Goal: Communication & Community: Share content

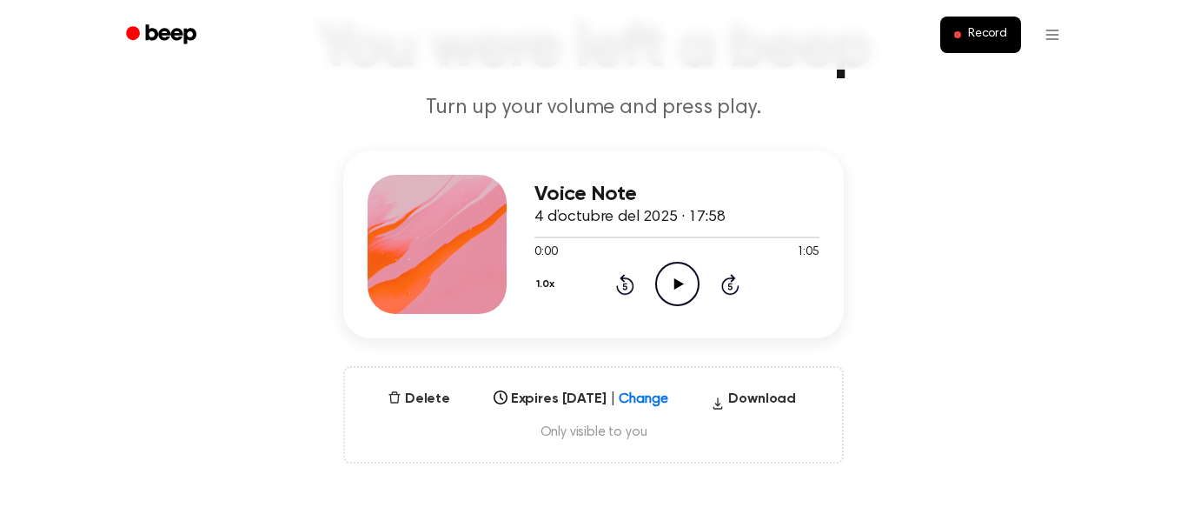
scroll to position [160, 0]
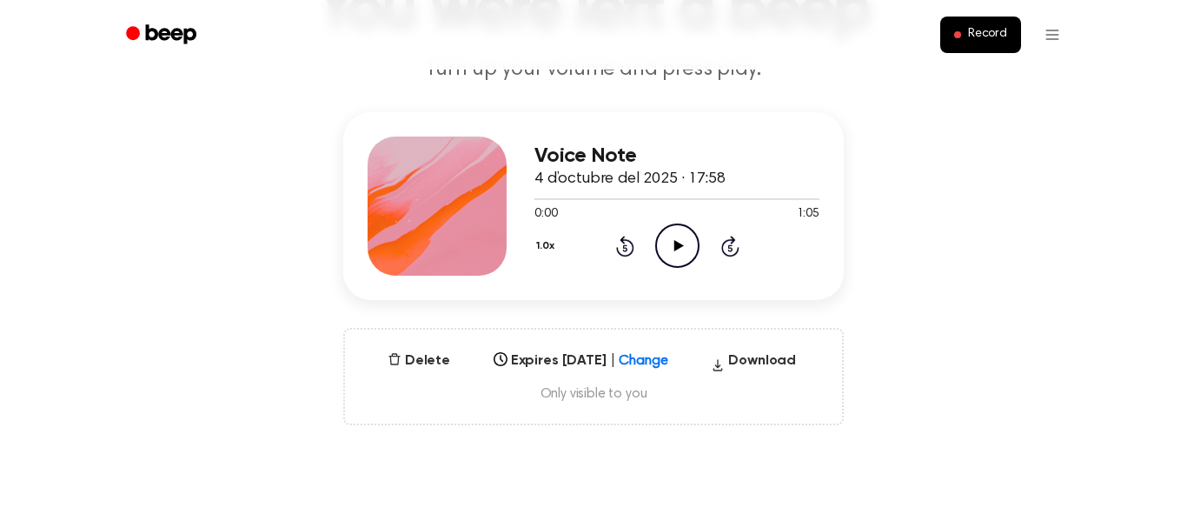
click at [675, 250] on icon at bounding box center [679, 245] width 10 height 11
click at [556, 200] on div at bounding box center [677, 198] width 285 height 14
drag, startPoint x: 543, startPoint y: 199, endPoint x: 548, endPoint y: 208, distance: 10.1
click at [548, 208] on div "0:03 1:05 Your browser does not support the [object Object] element." at bounding box center [677, 207] width 285 height 32
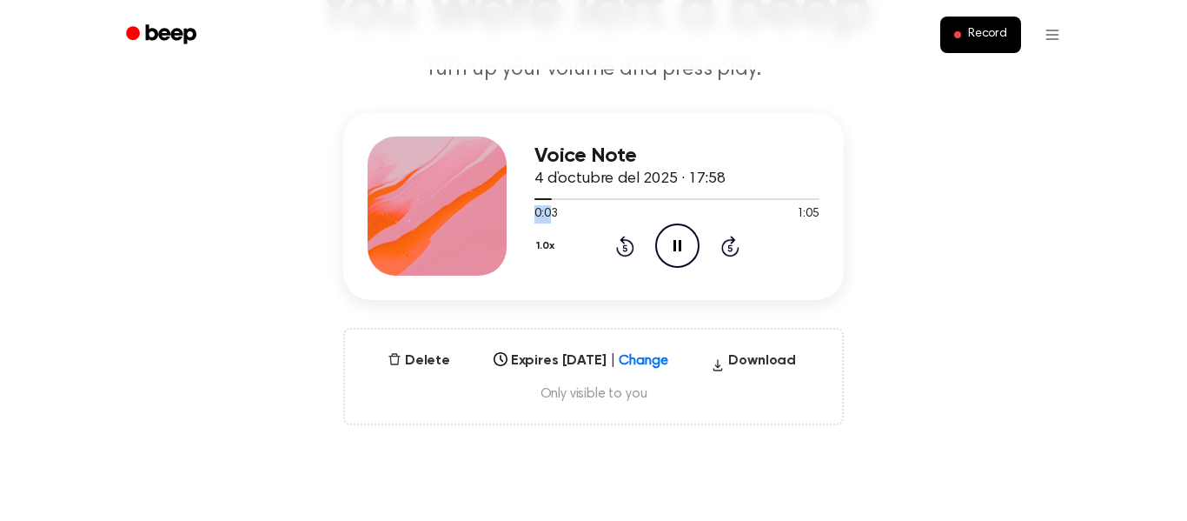
click at [548, 208] on span "0:03" at bounding box center [546, 214] width 23 height 18
click at [727, 248] on icon "Skip 5 seconds" at bounding box center [730, 246] width 19 height 23
click at [620, 247] on icon "Rewind 5 seconds" at bounding box center [624, 246] width 19 height 23
click at [670, 252] on icon "Pause Audio" at bounding box center [677, 245] width 44 height 44
click at [670, 251] on icon "Play Audio" at bounding box center [677, 245] width 44 height 44
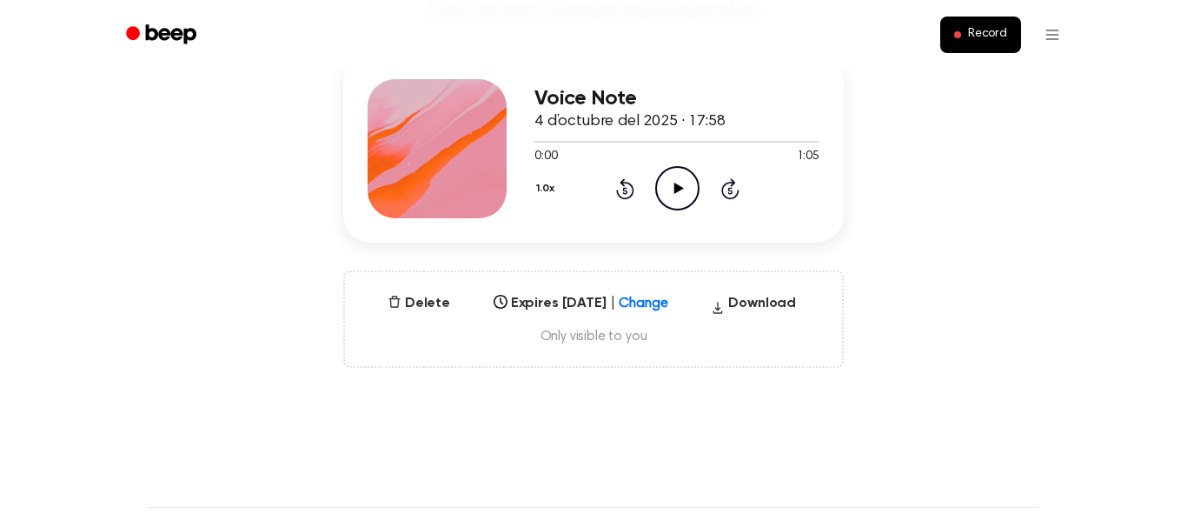
scroll to position [221, 0]
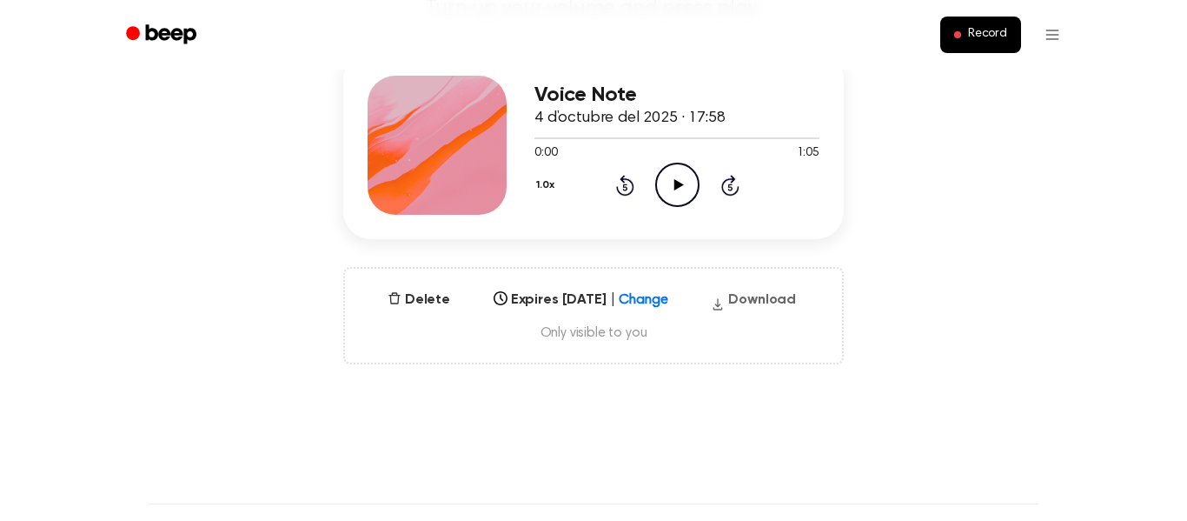
click at [739, 295] on button "Download" at bounding box center [753, 303] width 99 height 28
click at [671, 198] on icon "Play Audio" at bounding box center [677, 185] width 44 height 44
click at [688, 184] on icon "Pause Audio" at bounding box center [677, 185] width 44 height 44
click at [688, 184] on icon "Play Audio" at bounding box center [677, 185] width 44 height 44
click at [688, 184] on icon "Pause Audio" at bounding box center [677, 185] width 44 height 44
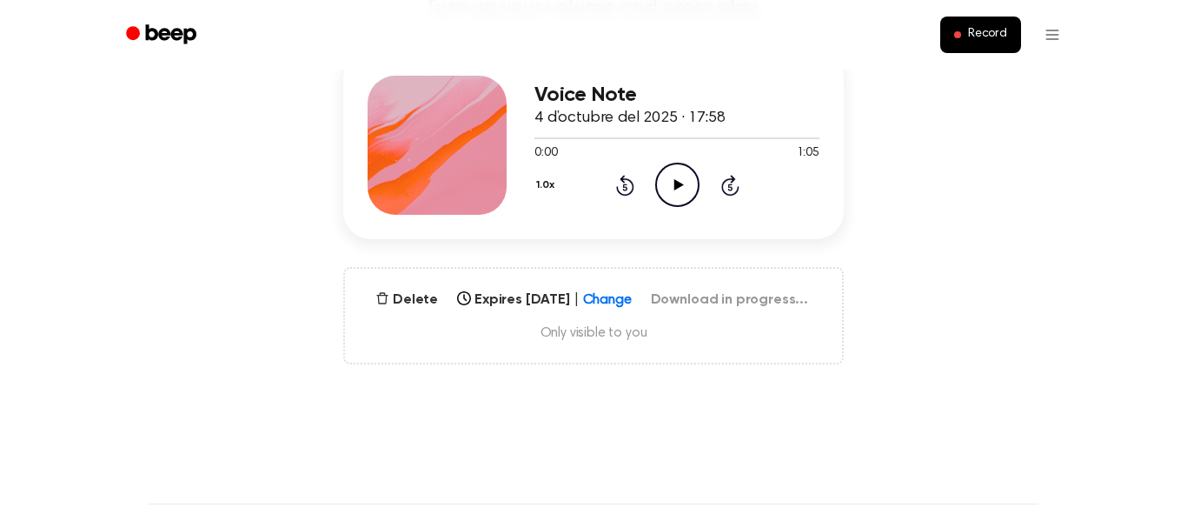
click at [725, 189] on icon "Skip 5 seconds" at bounding box center [730, 185] width 19 height 23
click at [633, 189] on icon at bounding box center [625, 185] width 18 height 21
click at [690, 194] on icon "Play Audio" at bounding box center [677, 185] width 44 height 44
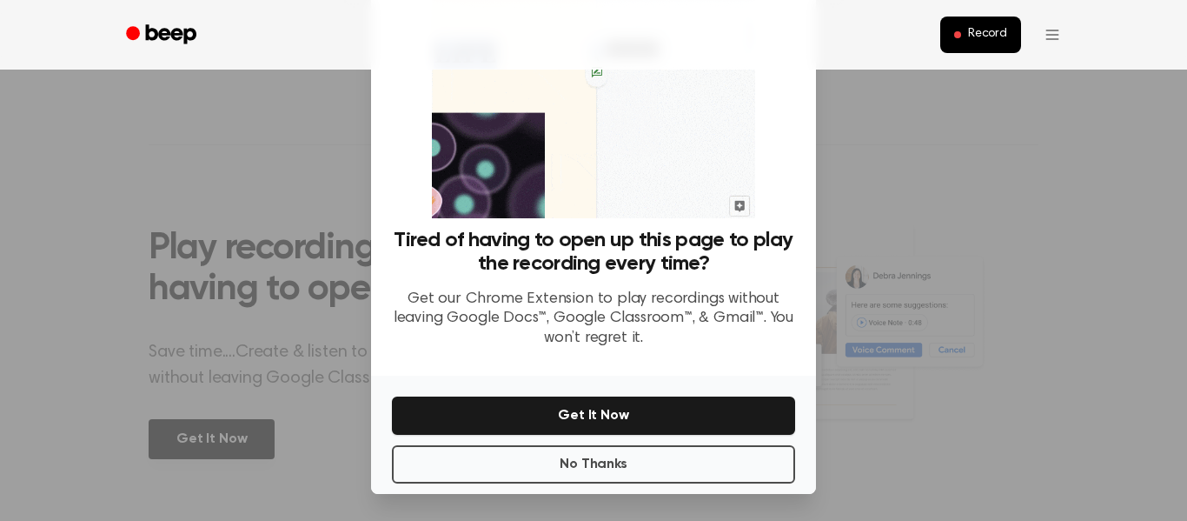
scroll to position [112, 0]
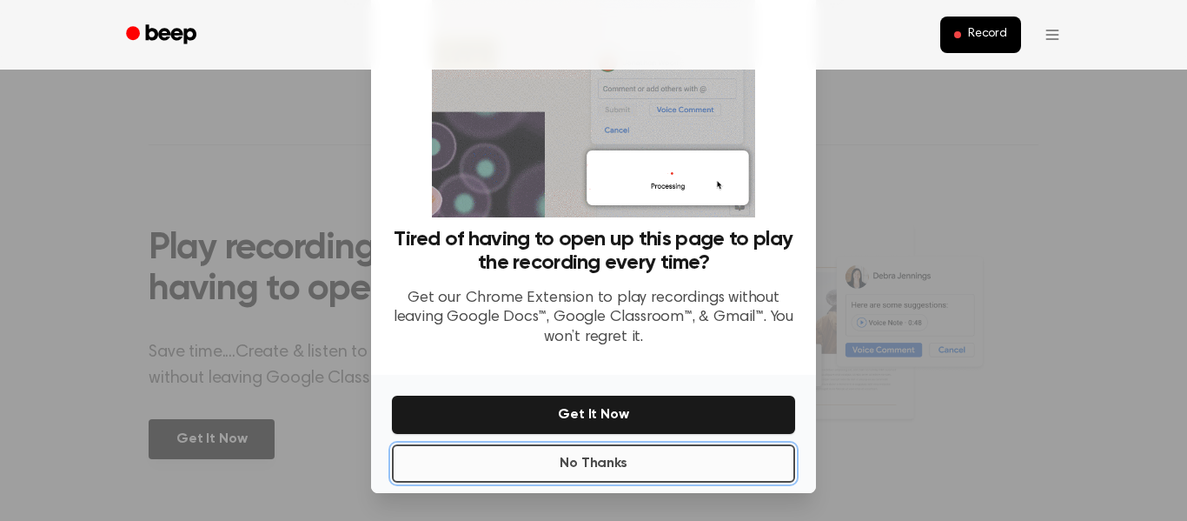
click at [643, 468] on button "No Thanks" at bounding box center [593, 463] width 403 height 38
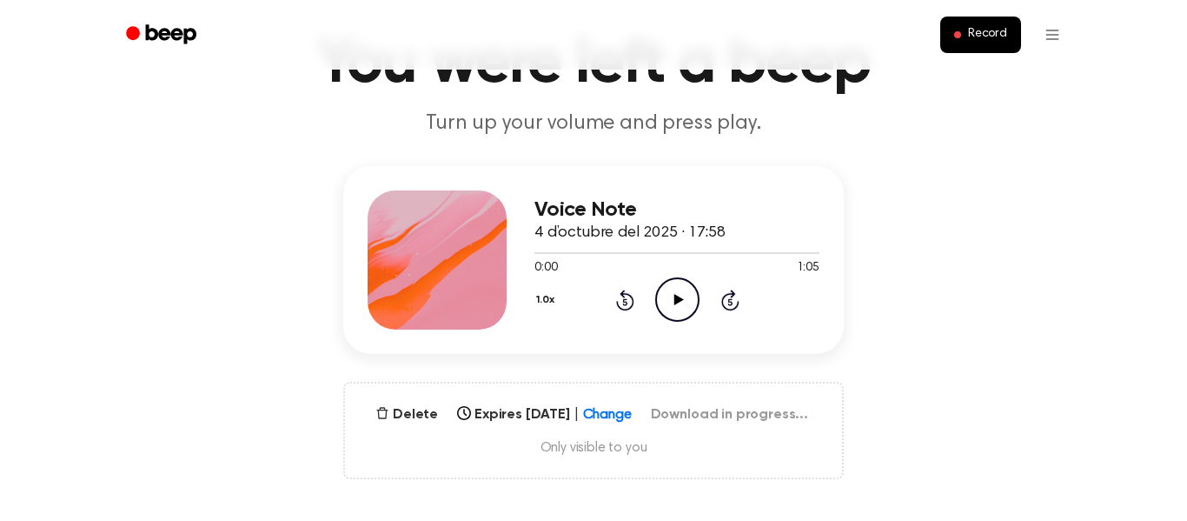
scroll to position [108, 0]
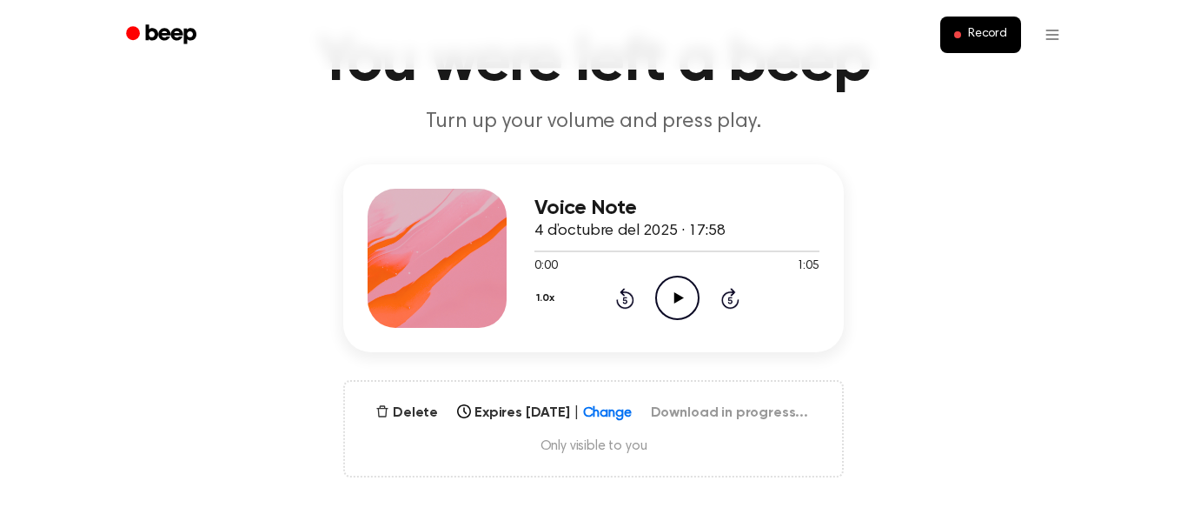
click at [391, 140] on main "You were left a beep Turn up your volume and press play. Voice Note 4 d’octubre…" at bounding box center [593, 449] width 1187 height 1115
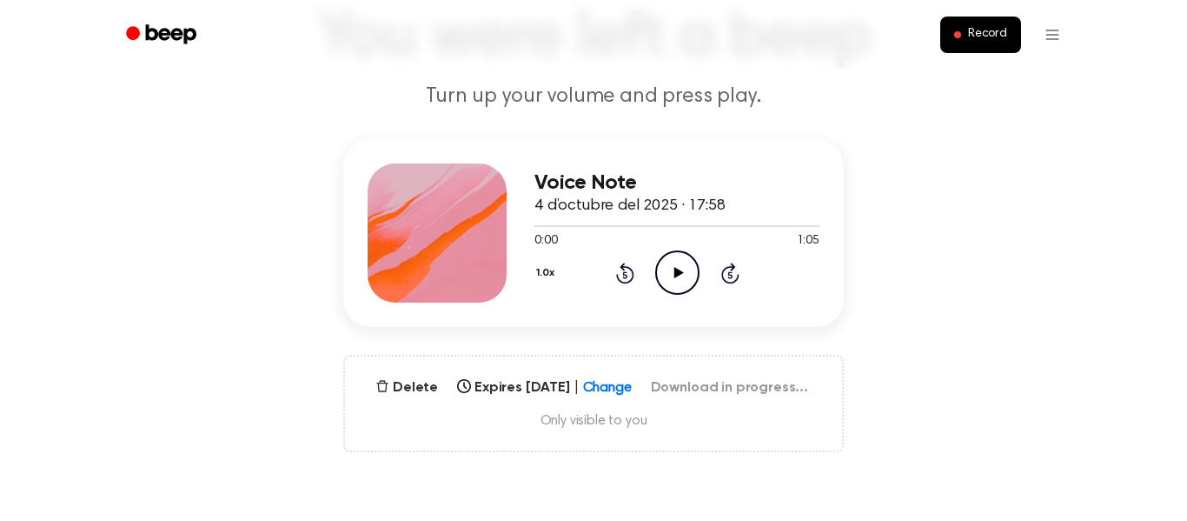
scroll to position [134, 0]
click at [688, 282] on icon "Play Audio" at bounding box center [677, 271] width 44 height 44
click at [1007, 42] on span "Record" at bounding box center [987, 35] width 39 height 16
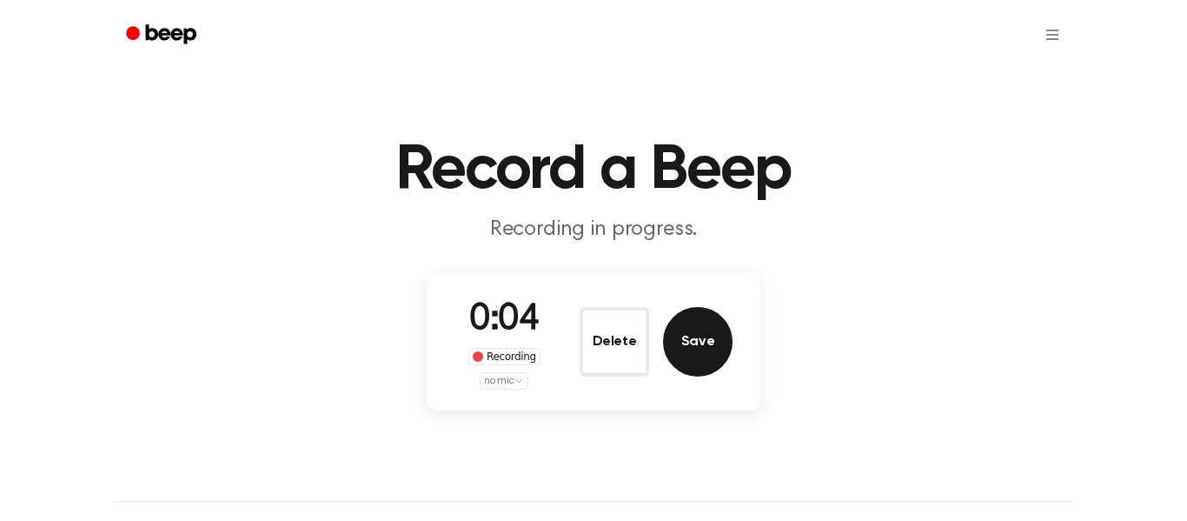
click at [699, 351] on button "Save" at bounding box center [698, 342] width 70 height 70
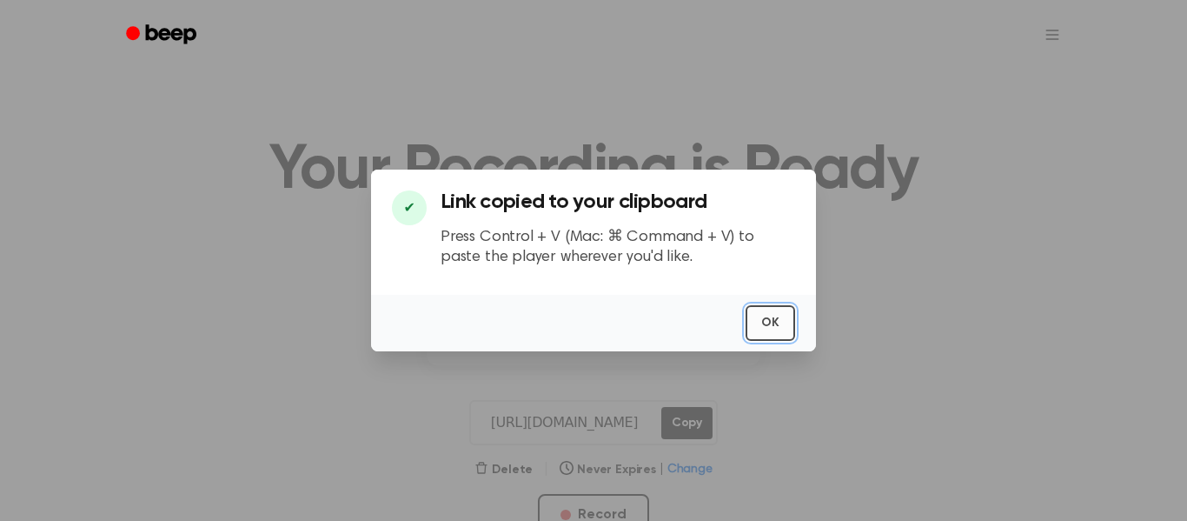
click at [779, 333] on button "OK" at bounding box center [771, 323] width 50 height 36
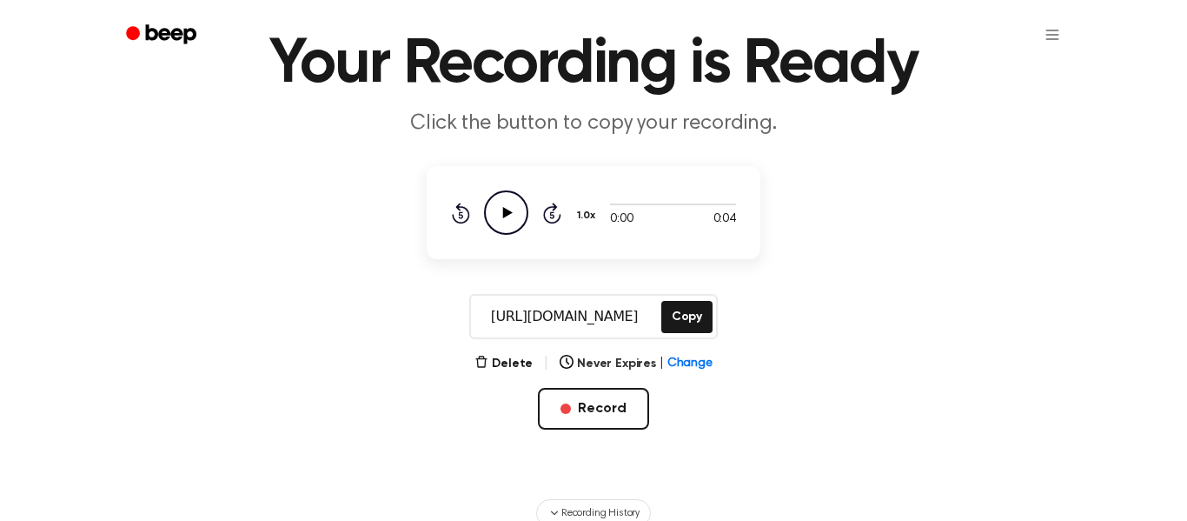
scroll to position [108, 0]
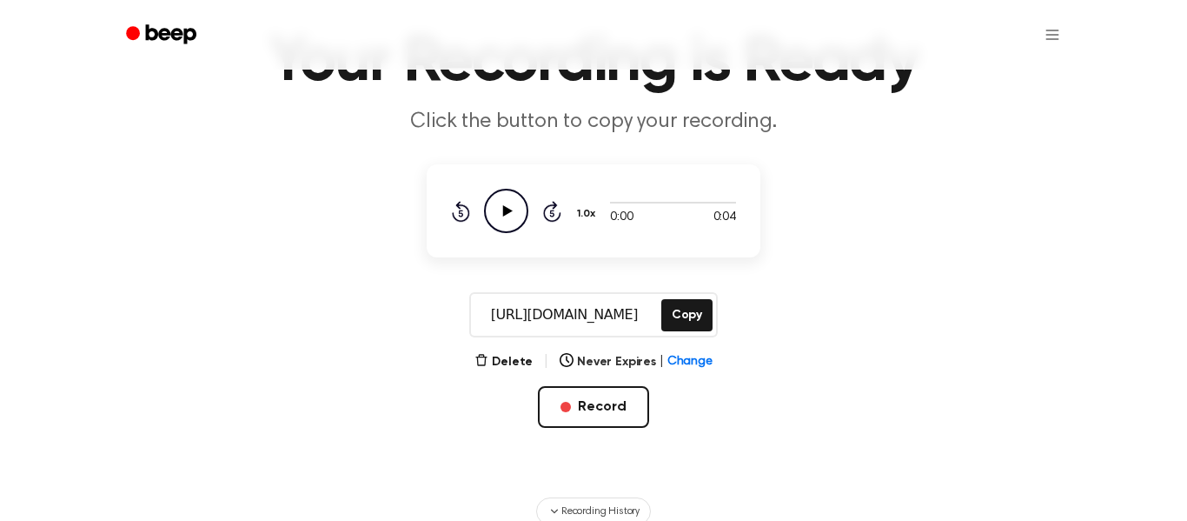
click at [501, 209] on icon "Play Audio" at bounding box center [506, 211] width 44 height 44
click at [776, 425] on main "Your Recording is Ready Click the button to copy your recording. 0:04 0:04 1.0x…" at bounding box center [593, 208] width 1187 height 633
click at [509, 360] on button "Delete" at bounding box center [504, 362] width 58 height 18
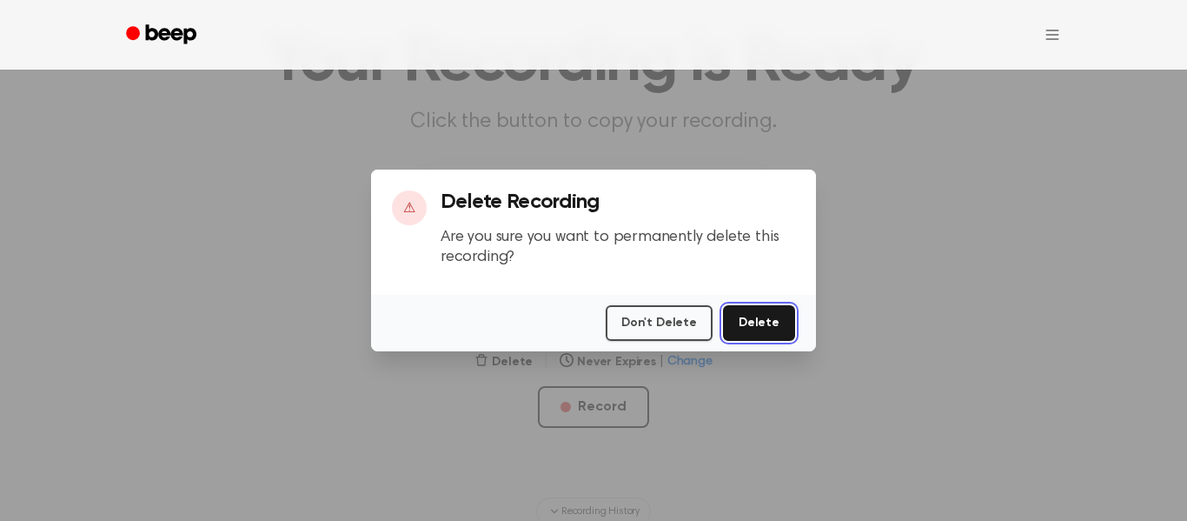
click at [761, 329] on button "Delete" at bounding box center [759, 323] width 72 height 36
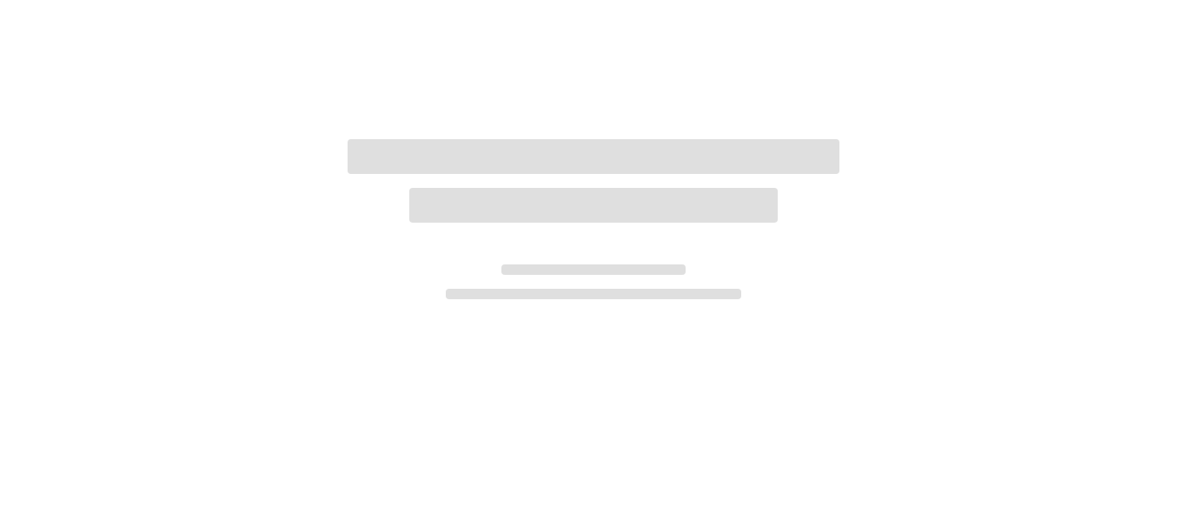
scroll to position [108, 0]
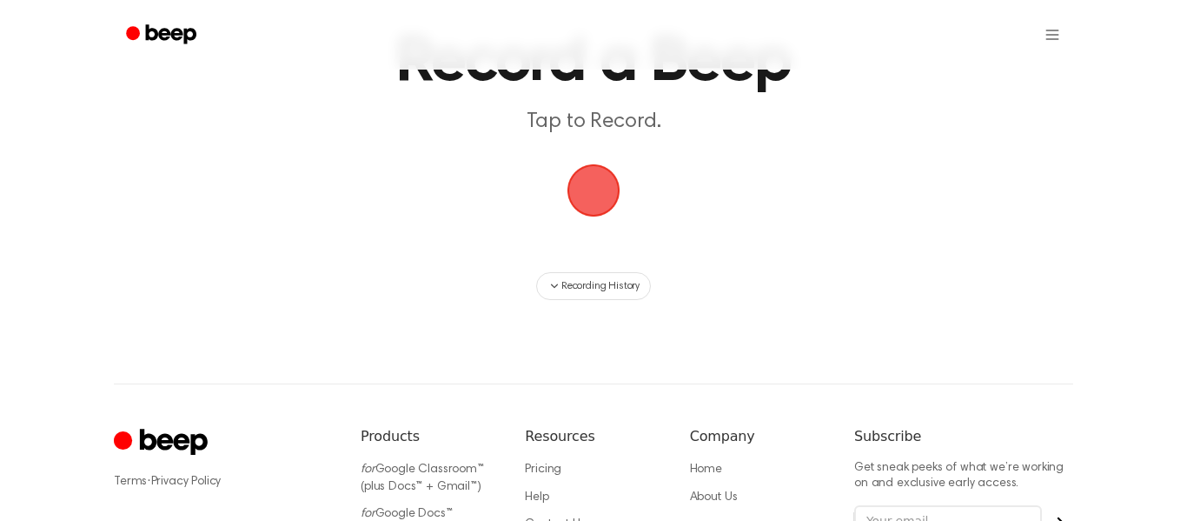
click at [577, 189] on span "button" at bounding box center [593, 190] width 97 height 97
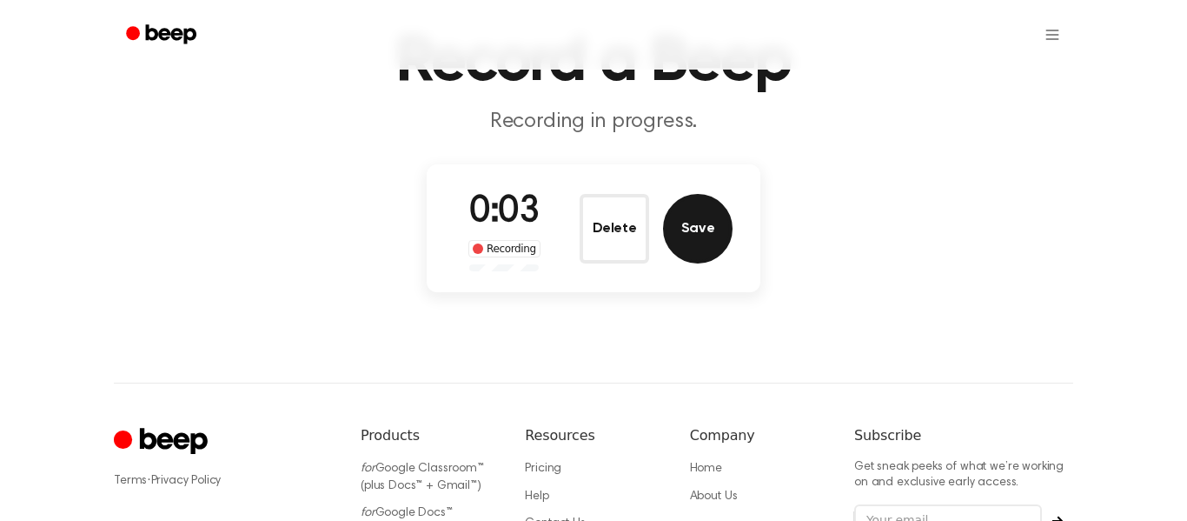
click at [715, 253] on button "Save" at bounding box center [698, 229] width 70 height 70
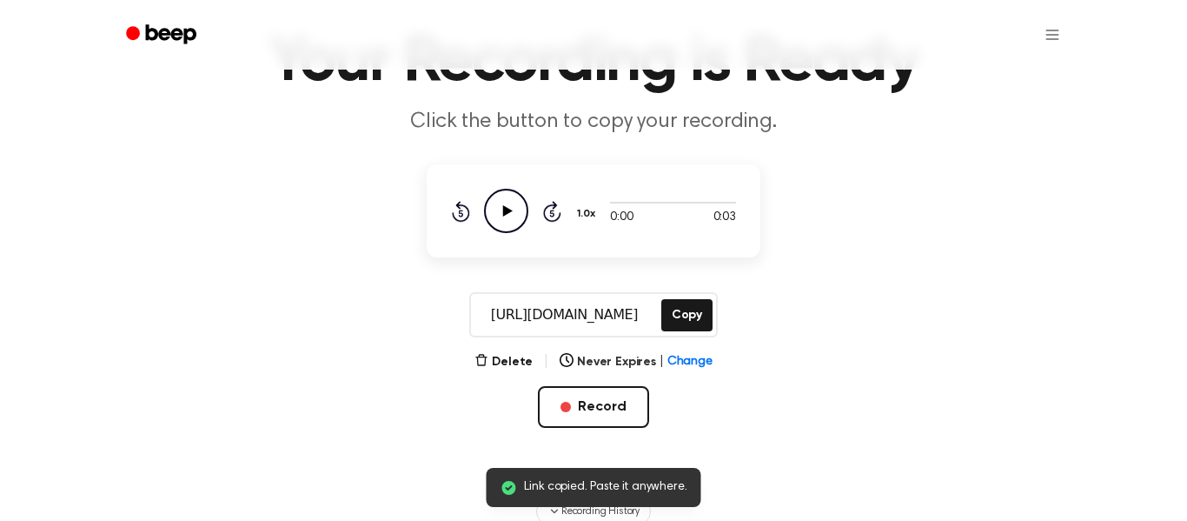
click at [514, 211] on icon "Play Audio" at bounding box center [506, 211] width 44 height 44
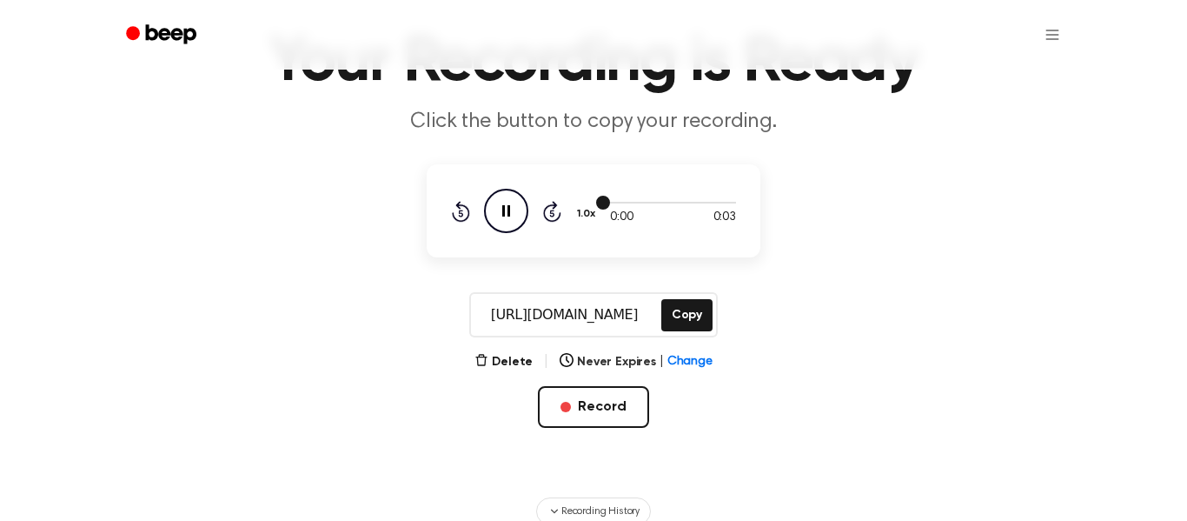
click at [613, 202] on div at bounding box center [673, 203] width 126 height 2
drag, startPoint x: 604, startPoint y: 200, endPoint x: 656, endPoint y: 193, distance: 52.6
click at [656, 193] on div "0:00 0:03 1.0x Rewind 5 seconds Pause Audio Skip 5 seconds" at bounding box center [593, 211] width 285 height 44
click at [629, 207] on div at bounding box center [673, 202] width 126 height 14
click at [622, 203] on div at bounding box center [673, 202] width 126 height 14
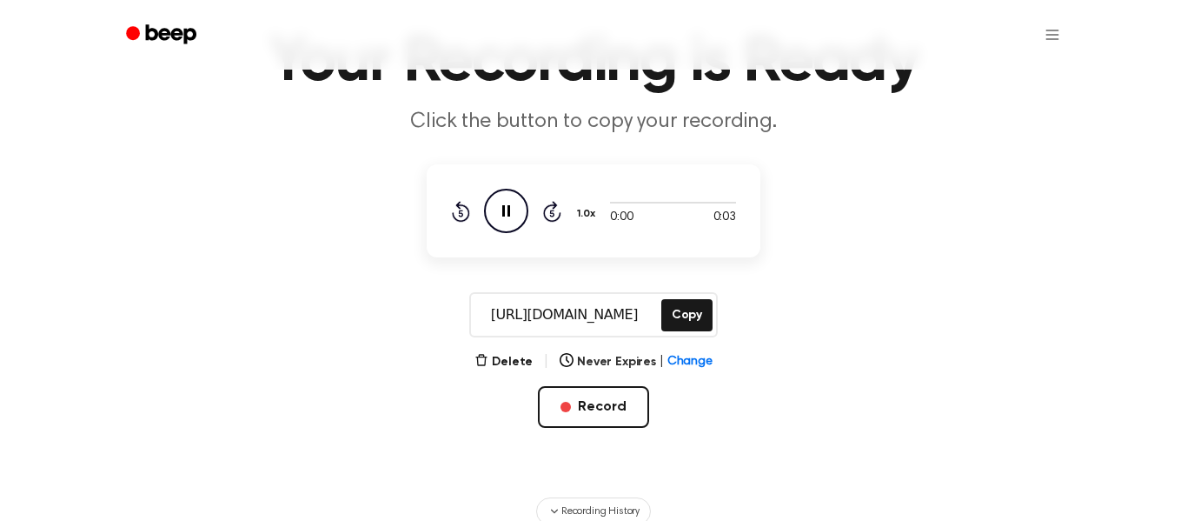
click at [548, 212] on icon "Skip 5 seconds" at bounding box center [551, 211] width 19 height 23
click at [512, 219] on icon "Pause Audio" at bounding box center [506, 211] width 44 height 44
click at [512, 219] on icon "Play Audio" at bounding box center [506, 211] width 44 height 44
click at [897, 346] on main "Your Recording is Ready Click the button to copy your recording. 0:00 0:03 1.0x…" at bounding box center [593, 208] width 1187 height 633
click at [521, 362] on button "Delete" at bounding box center [504, 362] width 58 height 18
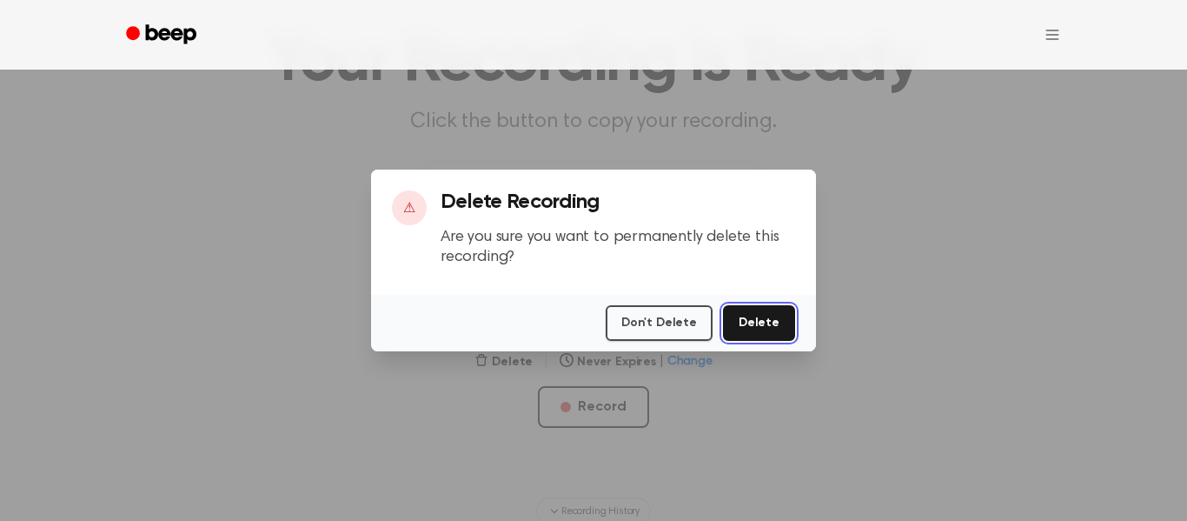
click at [770, 323] on button "Delete" at bounding box center [759, 323] width 72 height 36
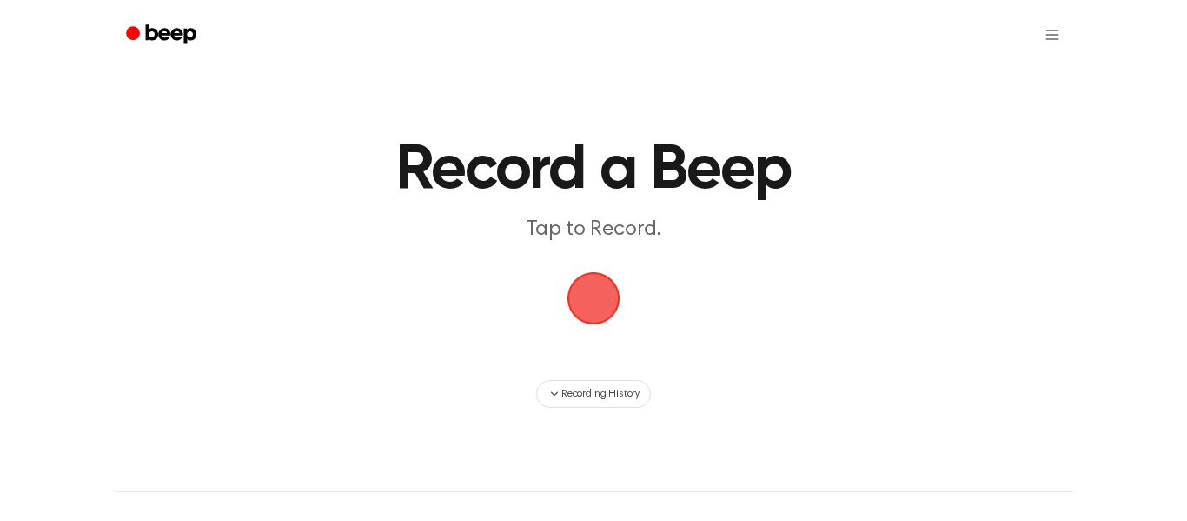
click at [578, 292] on span "button" at bounding box center [593, 298] width 86 height 86
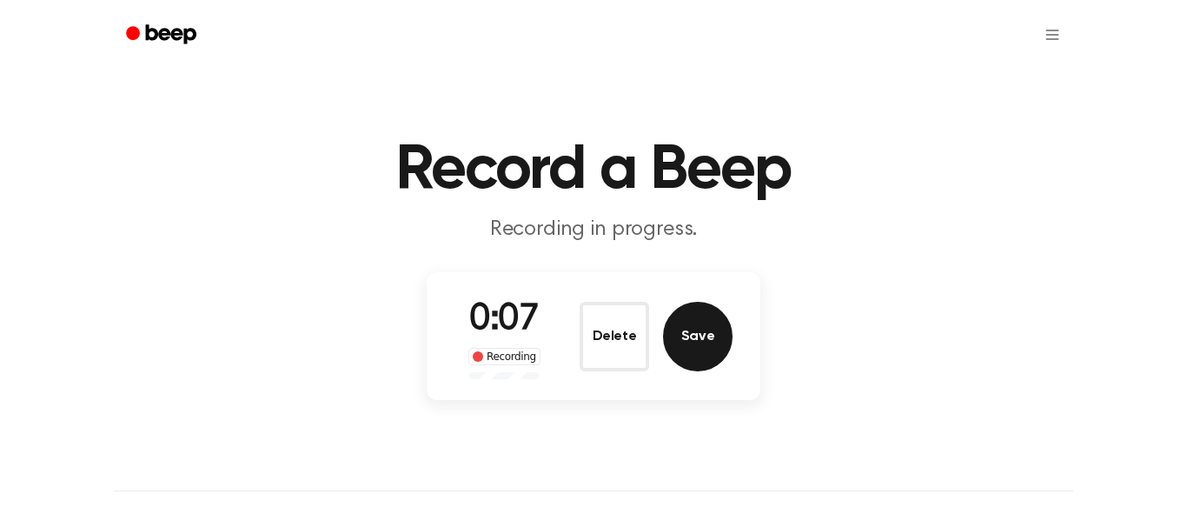
click at [711, 333] on button "Save" at bounding box center [698, 337] width 70 height 70
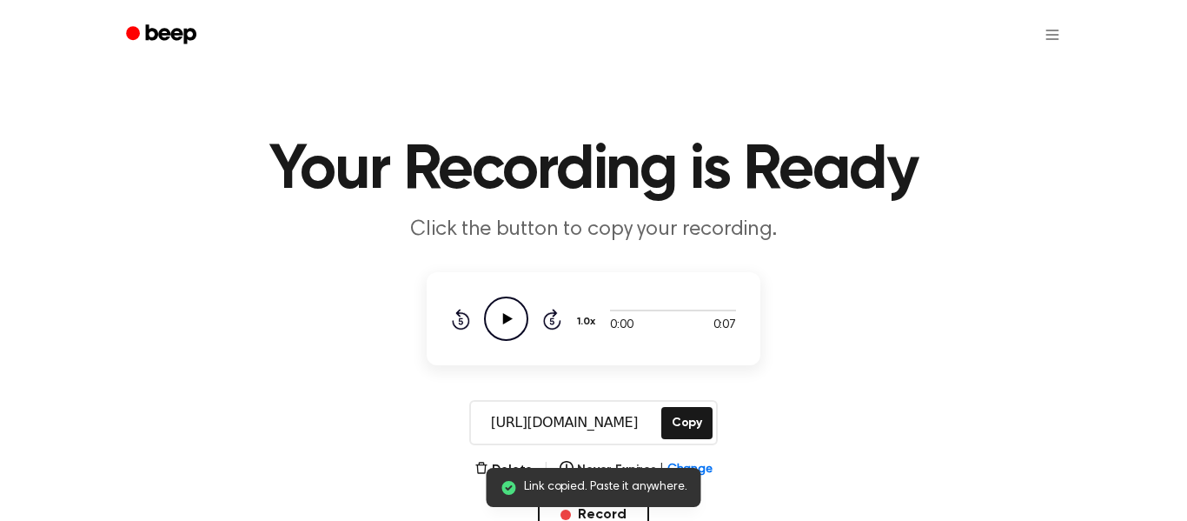
click at [508, 320] on icon at bounding box center [508, 318] width 10 height 11
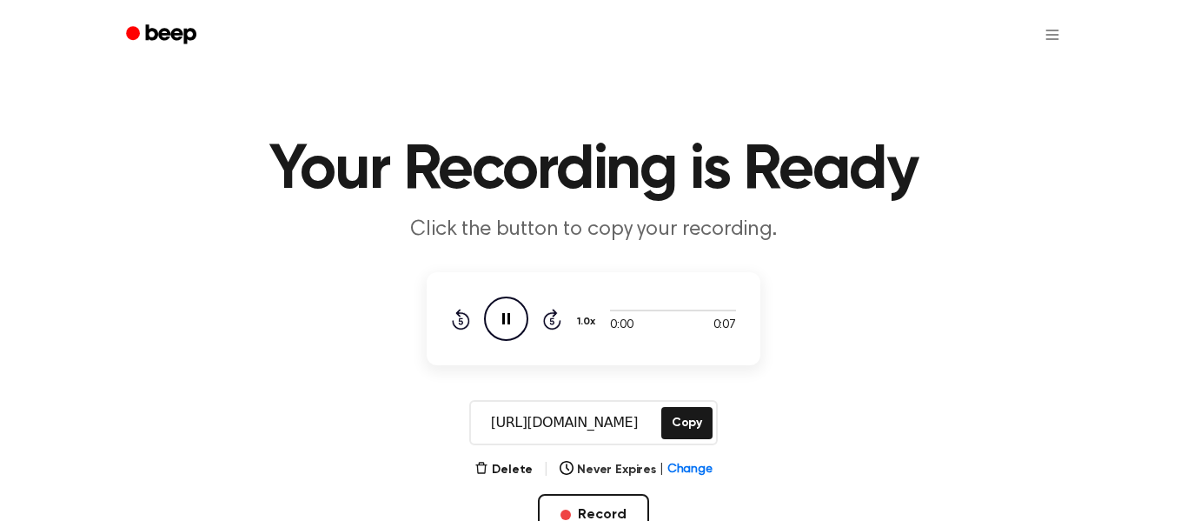
click at [550, 324] on icon "Skip 5 seconds" at bounding box center [551, 319] width 19 height 23
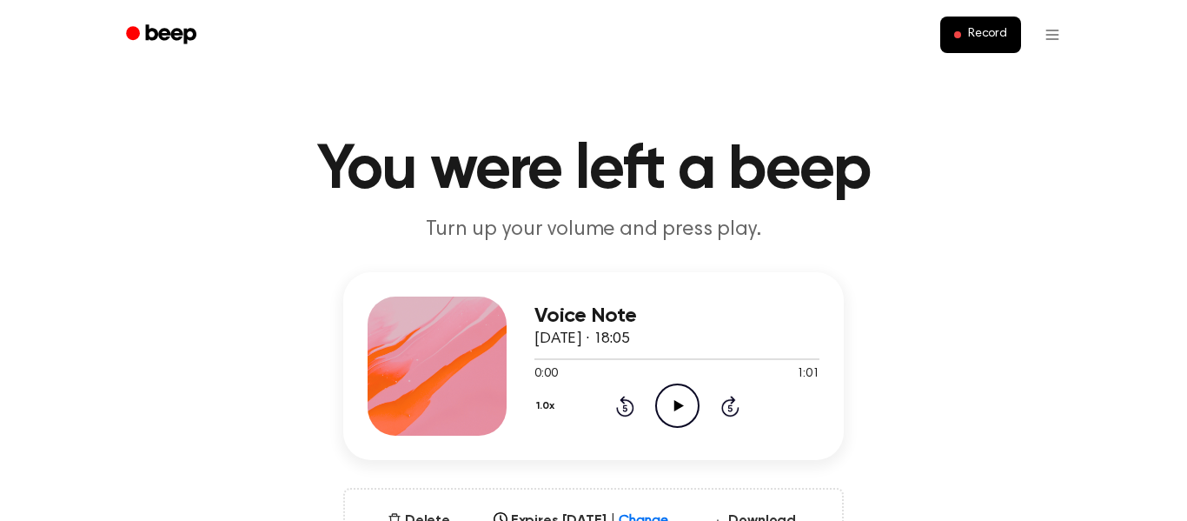
click at [681, 414] on icon "Play Audio" at bounding box center [677, 405] width 44 height 44
click at [897, 229] on p "Turn up your volume and press play." at bounding box center [594, 230] width 668 height 29
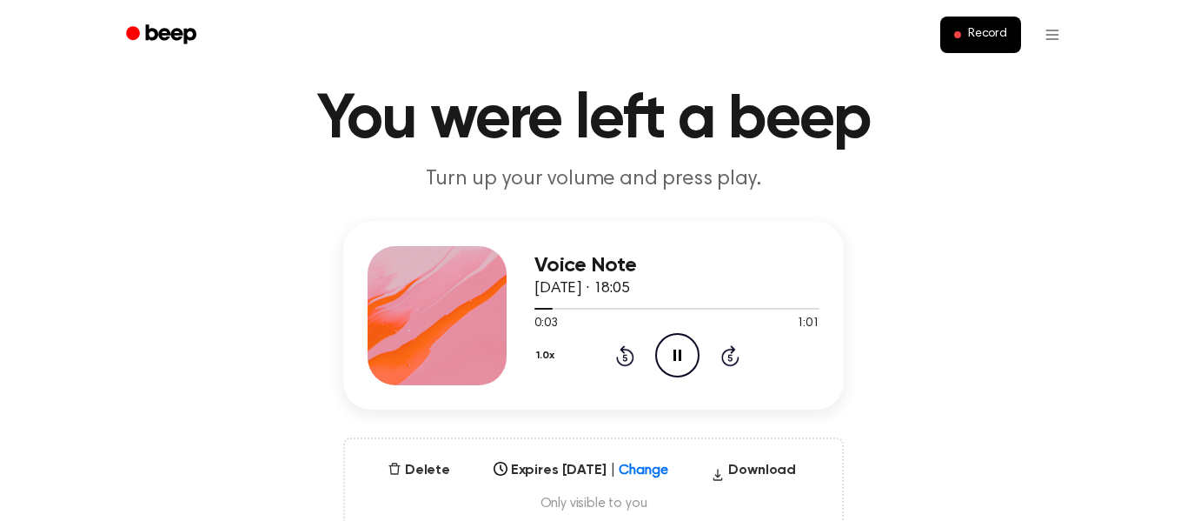
scroll to position [51, 0]
click at [674, 347] on icon "Pause Audio" at bounding box center [677, 354] width 44 height 44
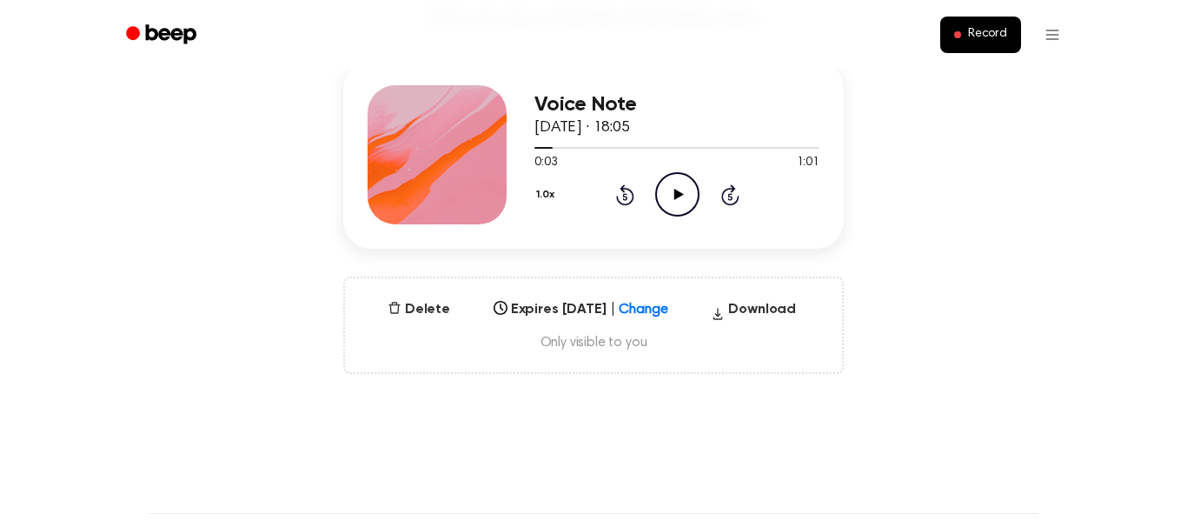
scroll to position [214, 0]
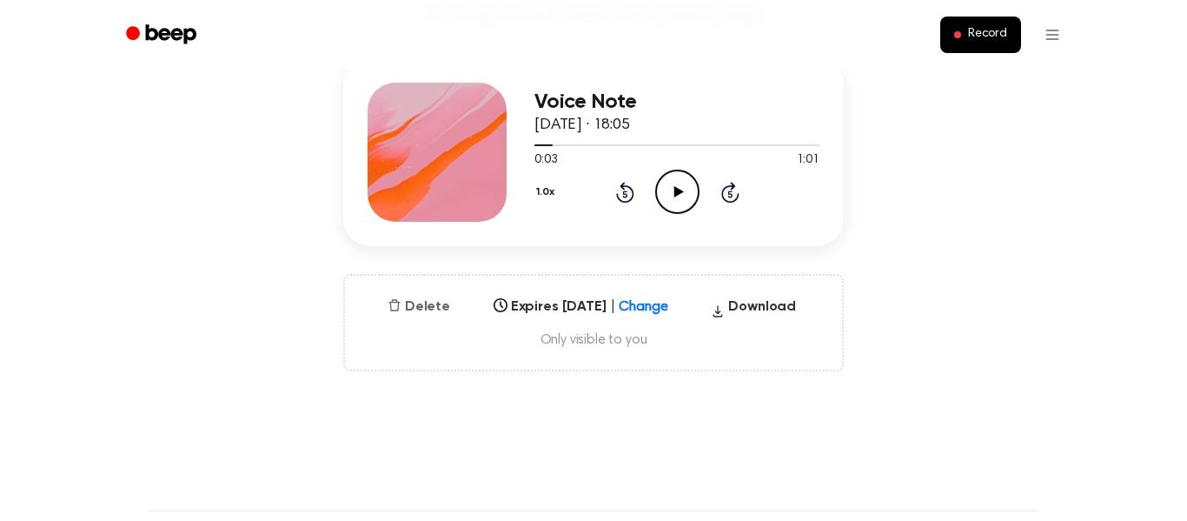
click at [424, 310] on button "Delete" at bounding box center [419, 306] width 76 height 21
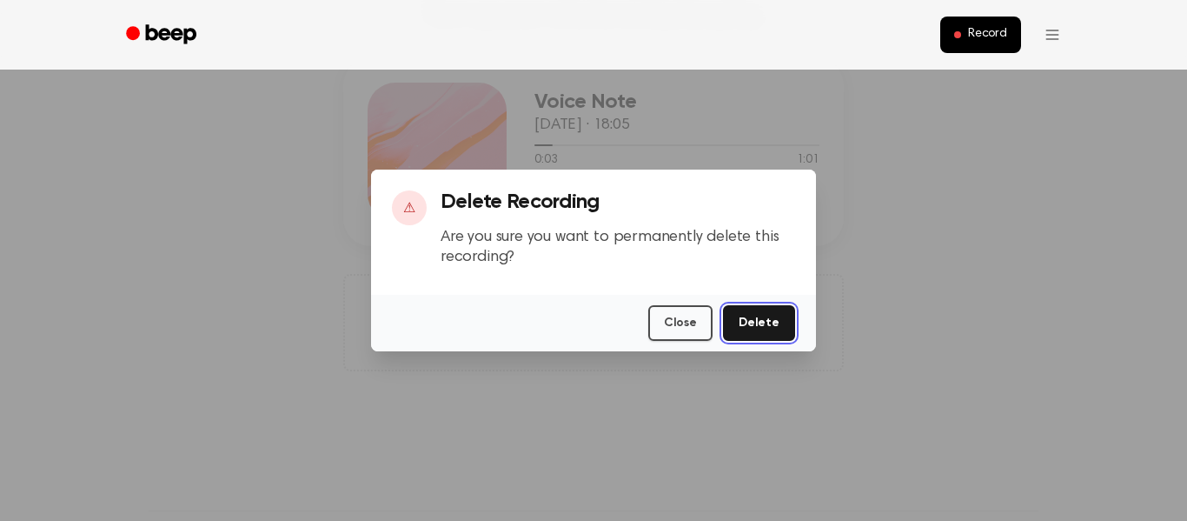
click at [761, 336] on button "Delete" at bounding box center [759, 323] width 72 height 36
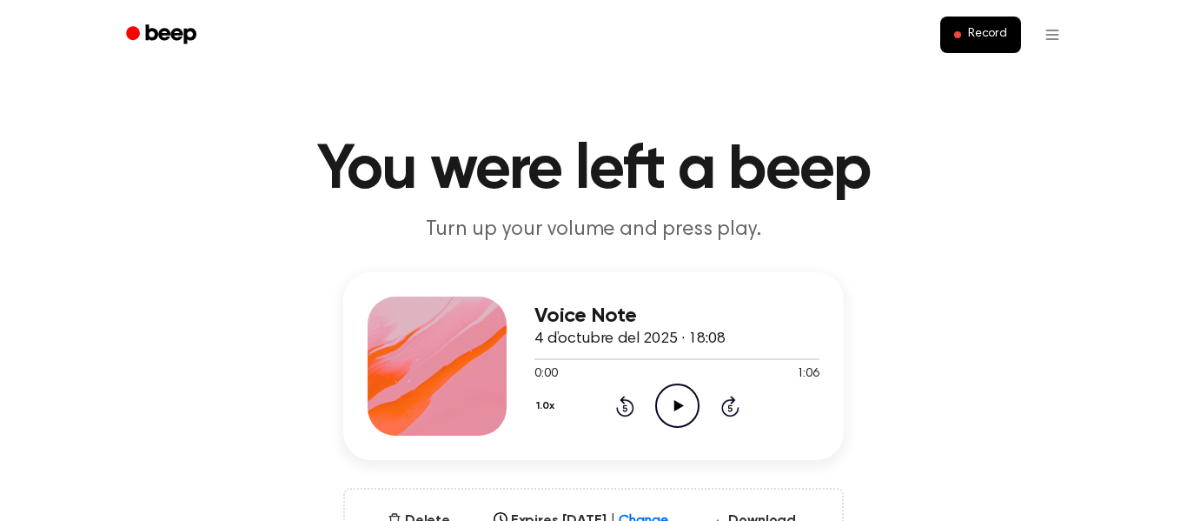
click at [684, 410] on icon "Play Audio" at bounding box center [677, 405] width 44 height 44
click at [561, 358] on div at bounding box center [677, 359] width 285 height 2
drag, startPoint x: 542, startPoint y: 361, endPoint x: 756, endPoint y: 355, distance: 214.8
click at [756, 355] on div at bounding box center [677, 358] width 285 height 14
click at [725, 359] on div at bounding box center [677, 359] width 285 height 2
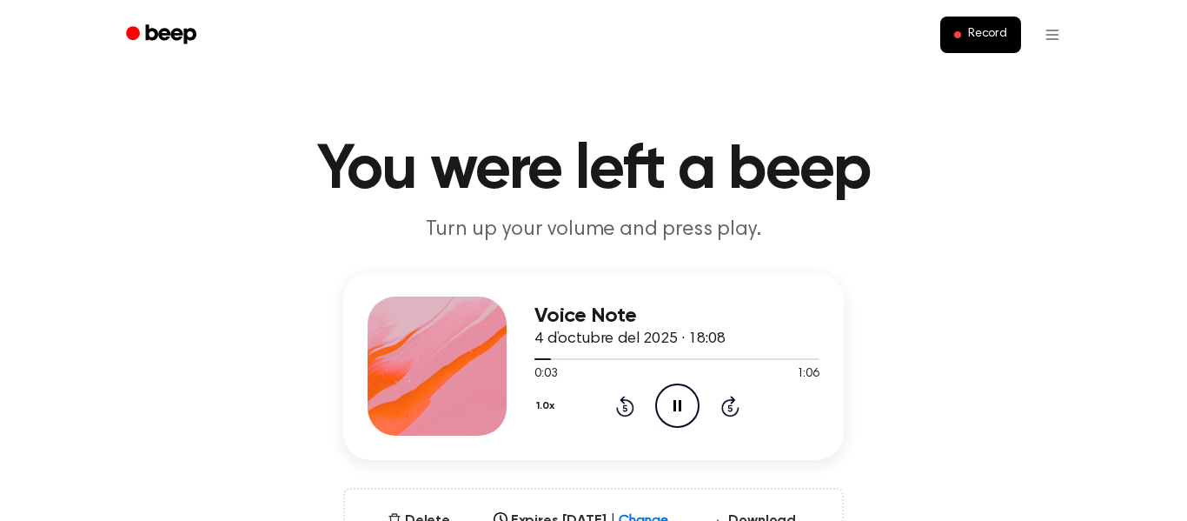
click at [723, 409] on icon at bounding box center [730, 405] width 18 height 21
click at [623, 408] on icon at bounding box center [624, 407] width 4 height 7
click at [622, 405] on icon "Rewind 5 seconds" at bounding box center [624, 406] width 19 height 23
click at [732, 408] on icon "Skip 5 seconds" at bounding box center [730, 406] width 19 height 23
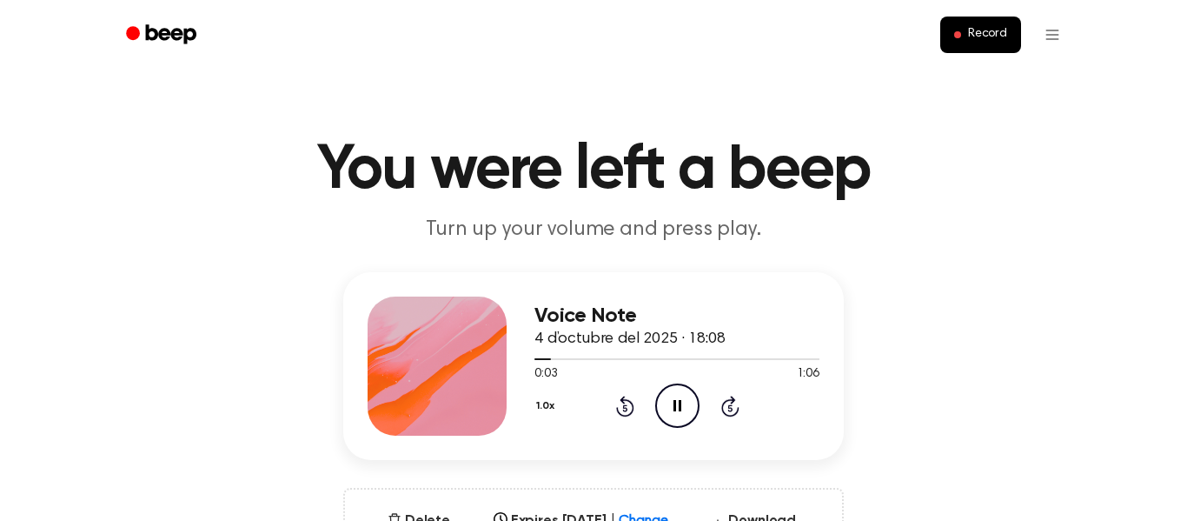
click at [732, 408] on icon "Skip 5 seconds" at bounding box center [730, 406] width 19 height 23
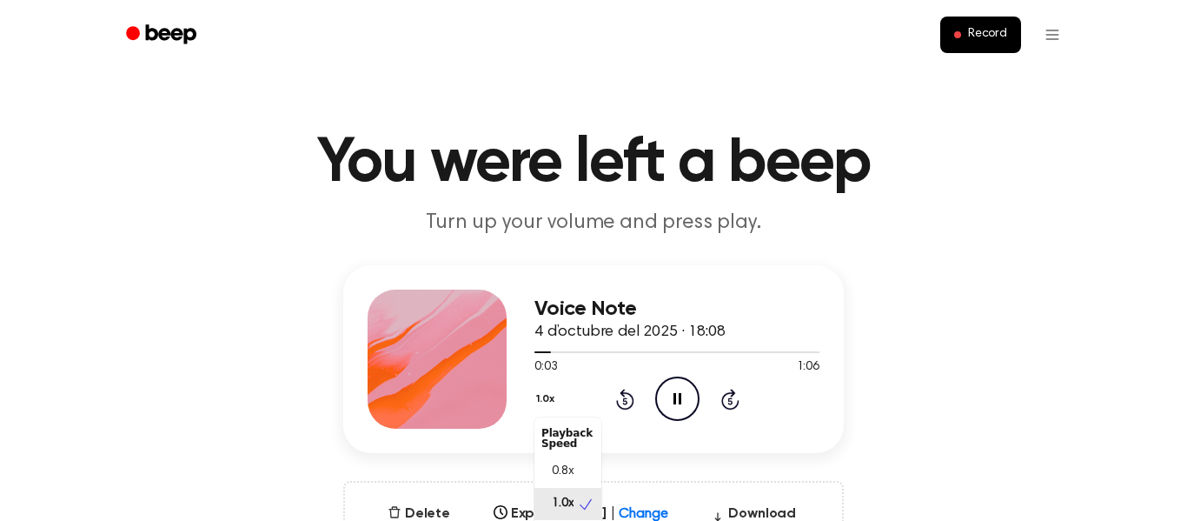
click at [541, 406] on button "1.0x" at bounding box center [548, 399] width 26 height 30
click at [577, 489] on icon at bounding box center [585, 496] width 17 height 17
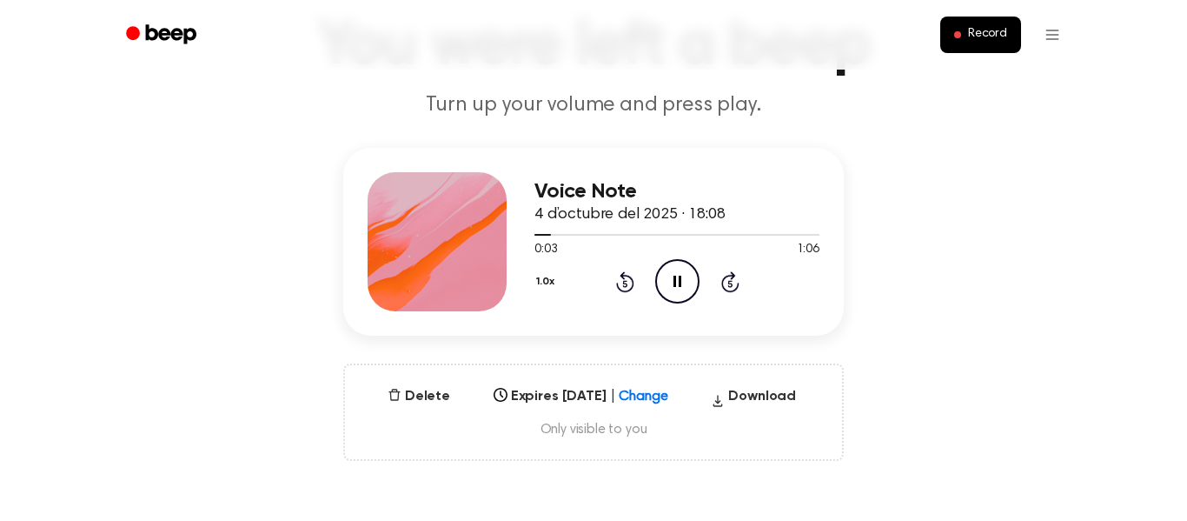
click at [683, 326] on div "Voice Note 4 d’octubre del 2025 · 18:08 0:03 1:06 Your browser does not support…" at bounding box center [593, 242] width 501 height 188
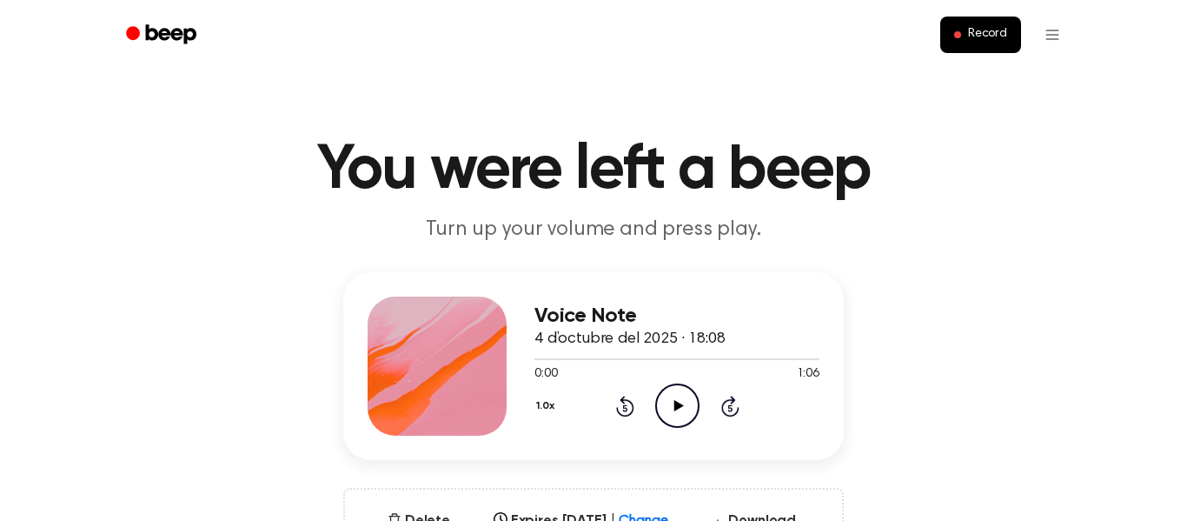
click at [687, 402] on icon "Play Audio" at bounding box center [677, 405] width 44 height 44
drag, startPoint x: 546, startPoint y: 358, endPoint x: 917, endPoint y: 353, distance: 371.2
click at [917, 353] on div "Voice Note 4 d’octubre del 2025 · 18:08 0:03 1:06 Your browser does not support…" at bounding box center [594, 428] width 1146 height 313
click at [971, 39] on span "Record" at bounding box center [987, 35] width 39 height 16
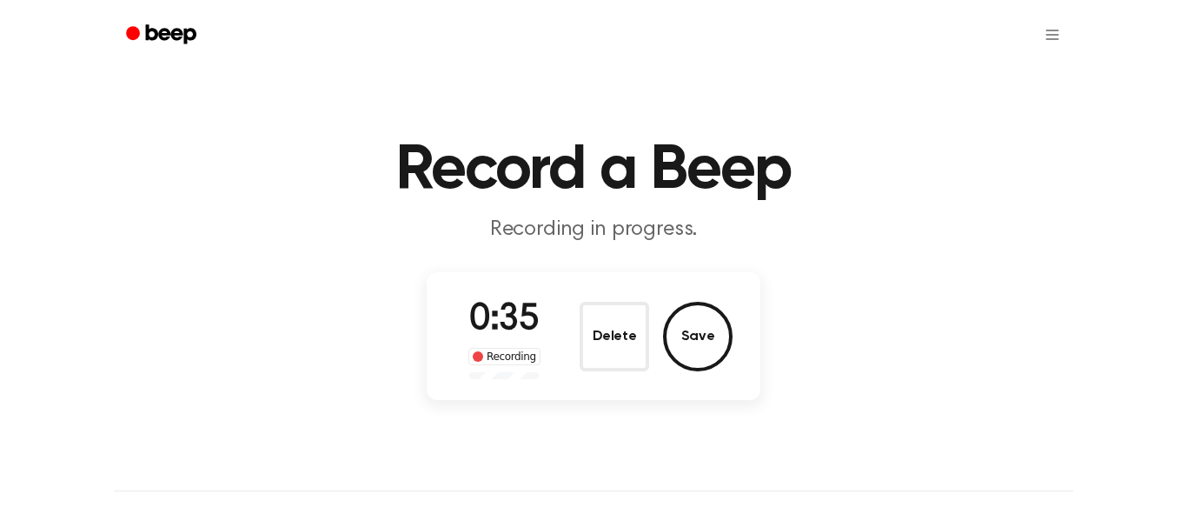
click at [787, 160] on h1 "Record a Beep" at bounding box center [594, 170] width 890 height 63
click at [594, 338] on button "Delete" at bounding box center [615, 337] width 70 height 70
